Goal: Information Seeking & Learning: Learn about a topic

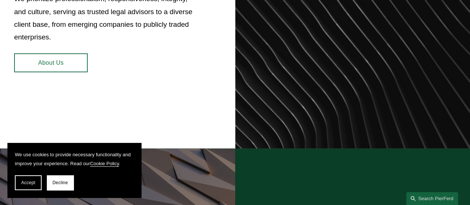
scroll to position [354, 0]
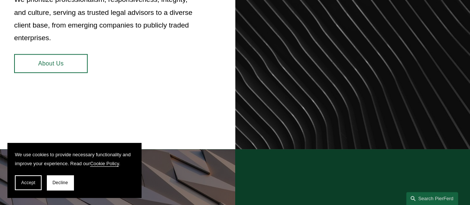
click at [56, 67] on link "About Us" at bounding box center [51, 63] width 74 height 19
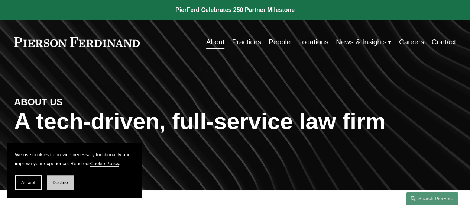
click at [62, 185] on button "Decline" at bounding box center [60, 182] width 27 height 15
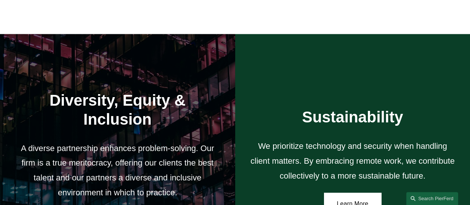
scroll to position [1100, 0]
